Goal: Transaction & Acquisition: Purchase product/service

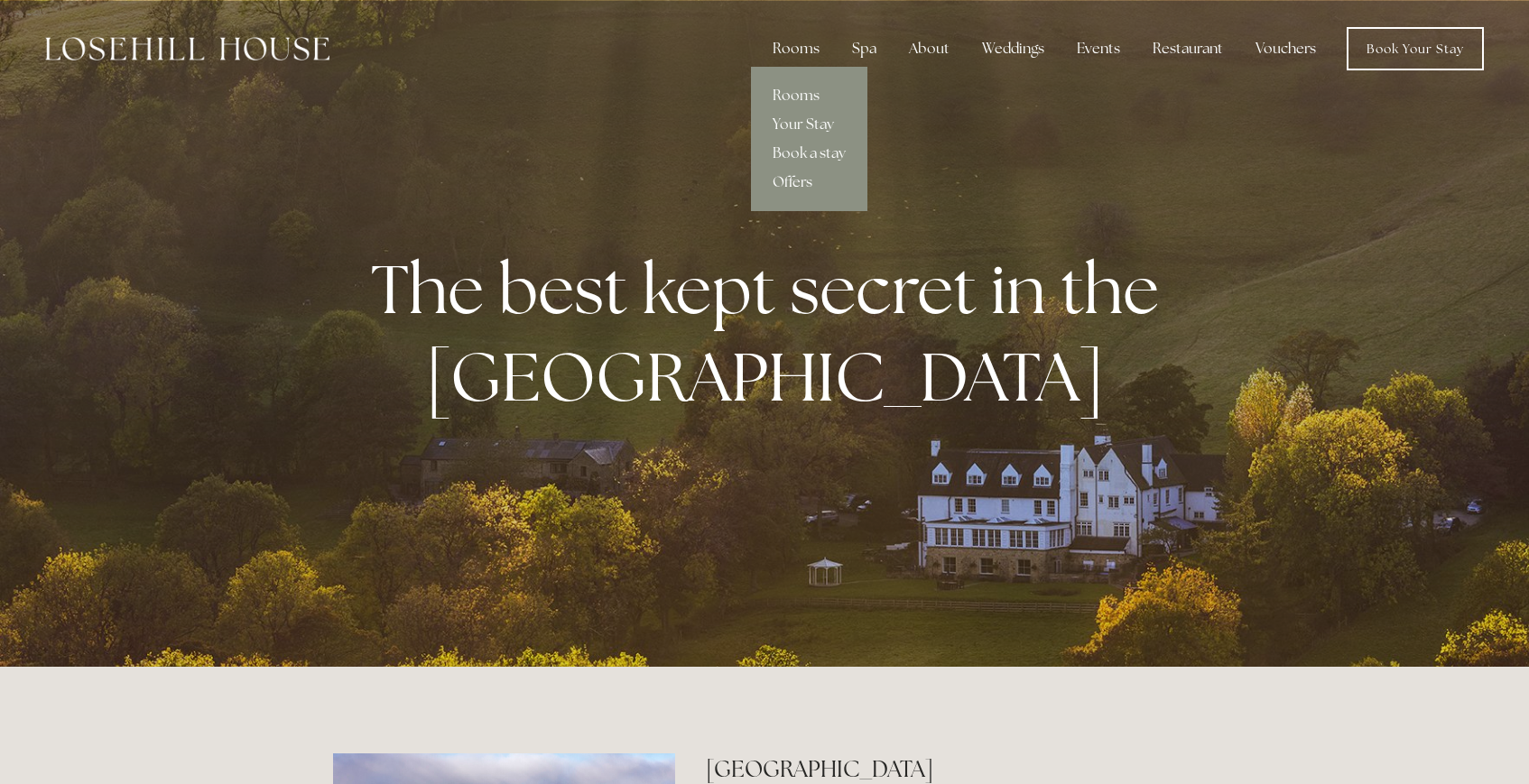
click at [802, 181] on link "Offers" at bounding box center [808, 182] width 117 height 29
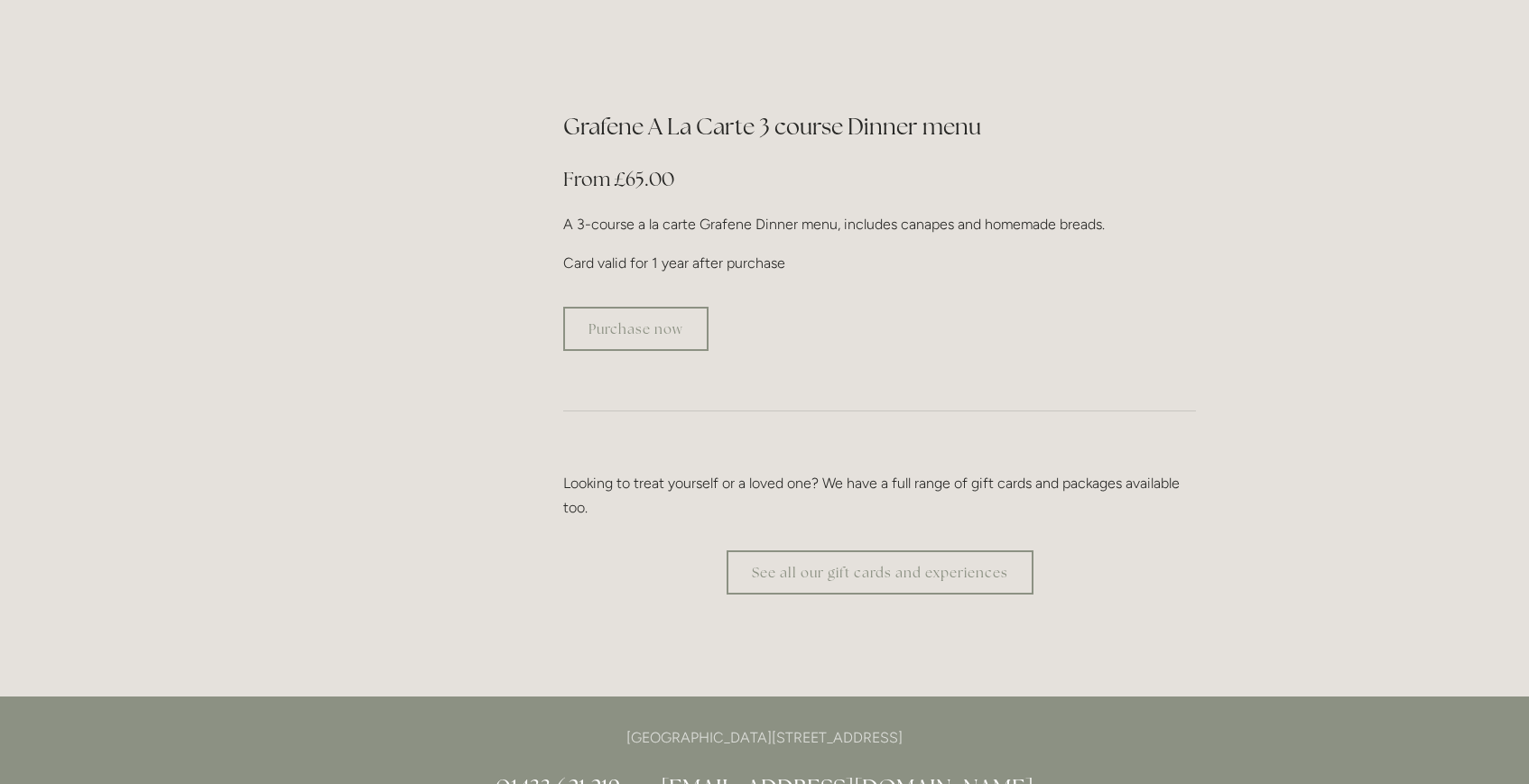
scroll to position [3308, 0]
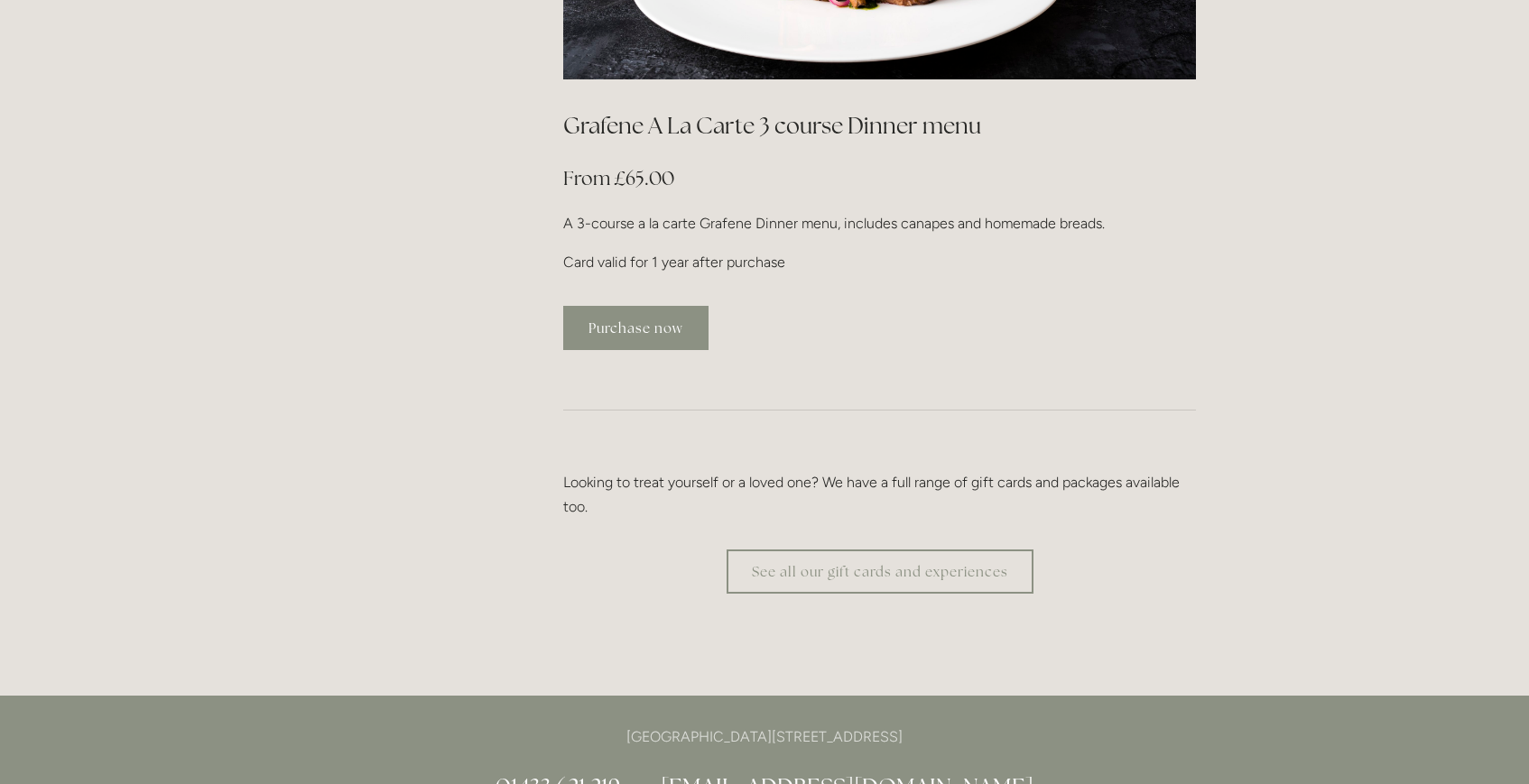
click at [682, 306] on link "Purchase now" at bounding box center [636, 327] width 145 height 44
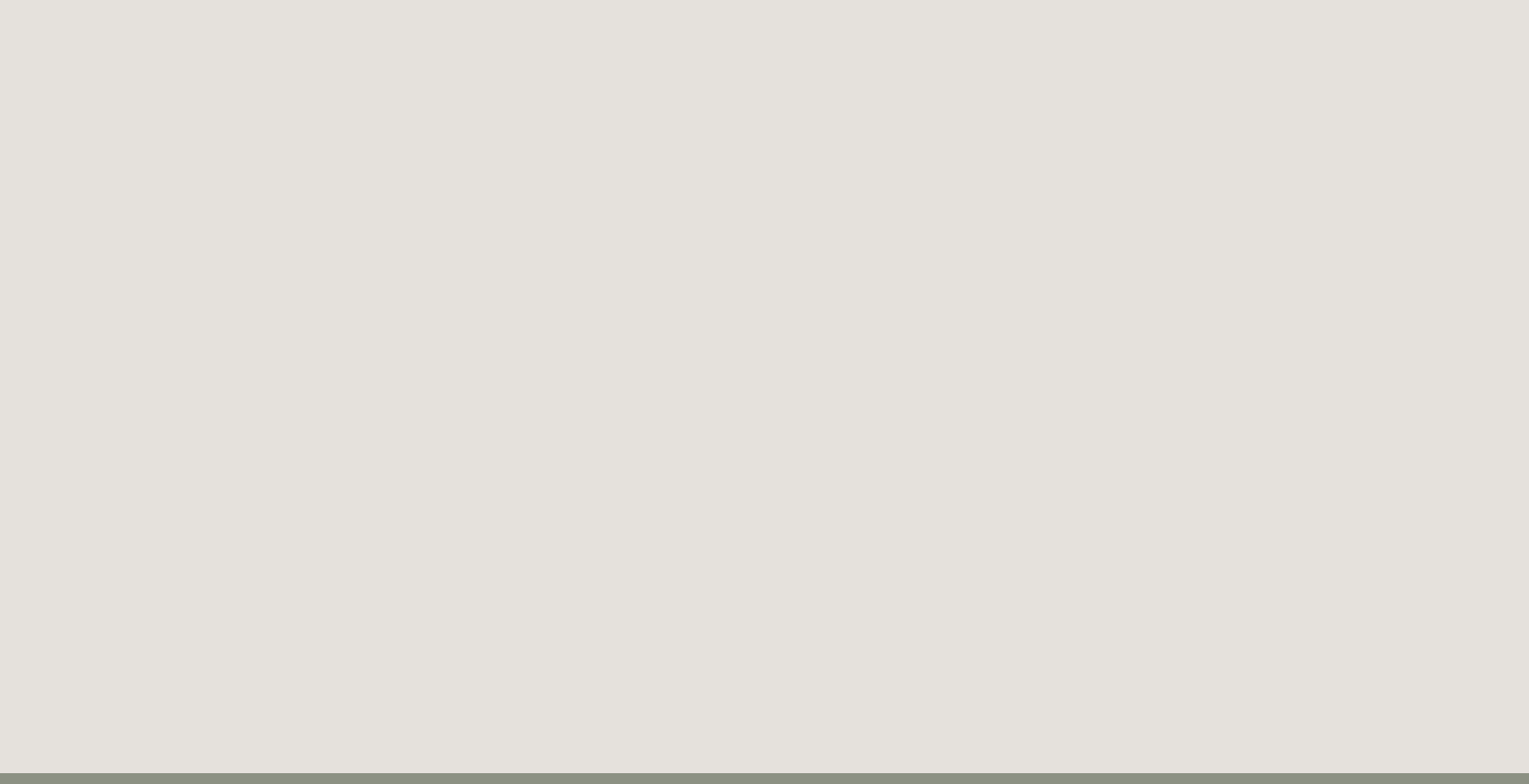
scroll to position [2388, 0]
